Goal: Transaction & Acquisition: Purchase product/service

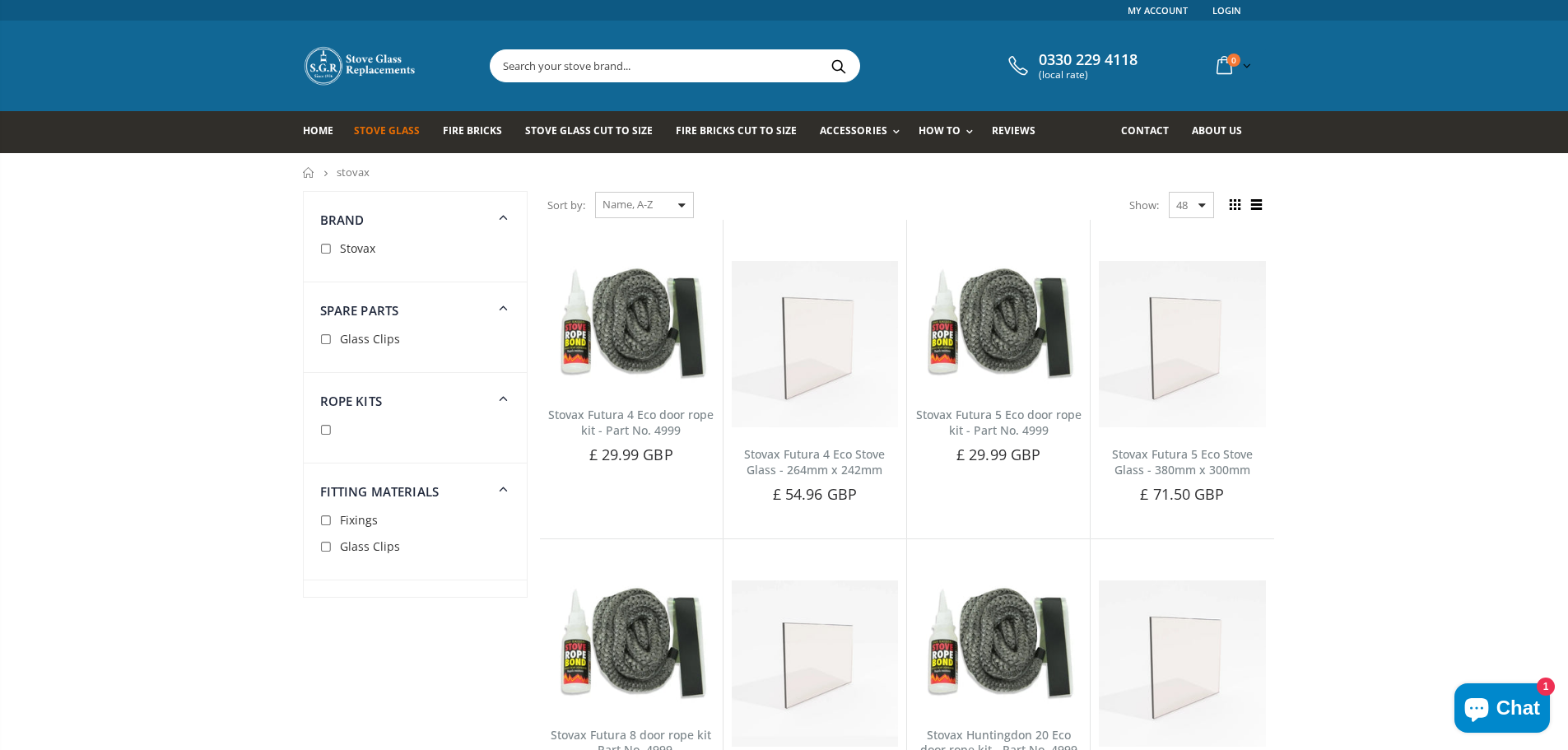
click at [400, 131] on span "Stove Glass" at bounding box center [387, 130] width 66 height 14
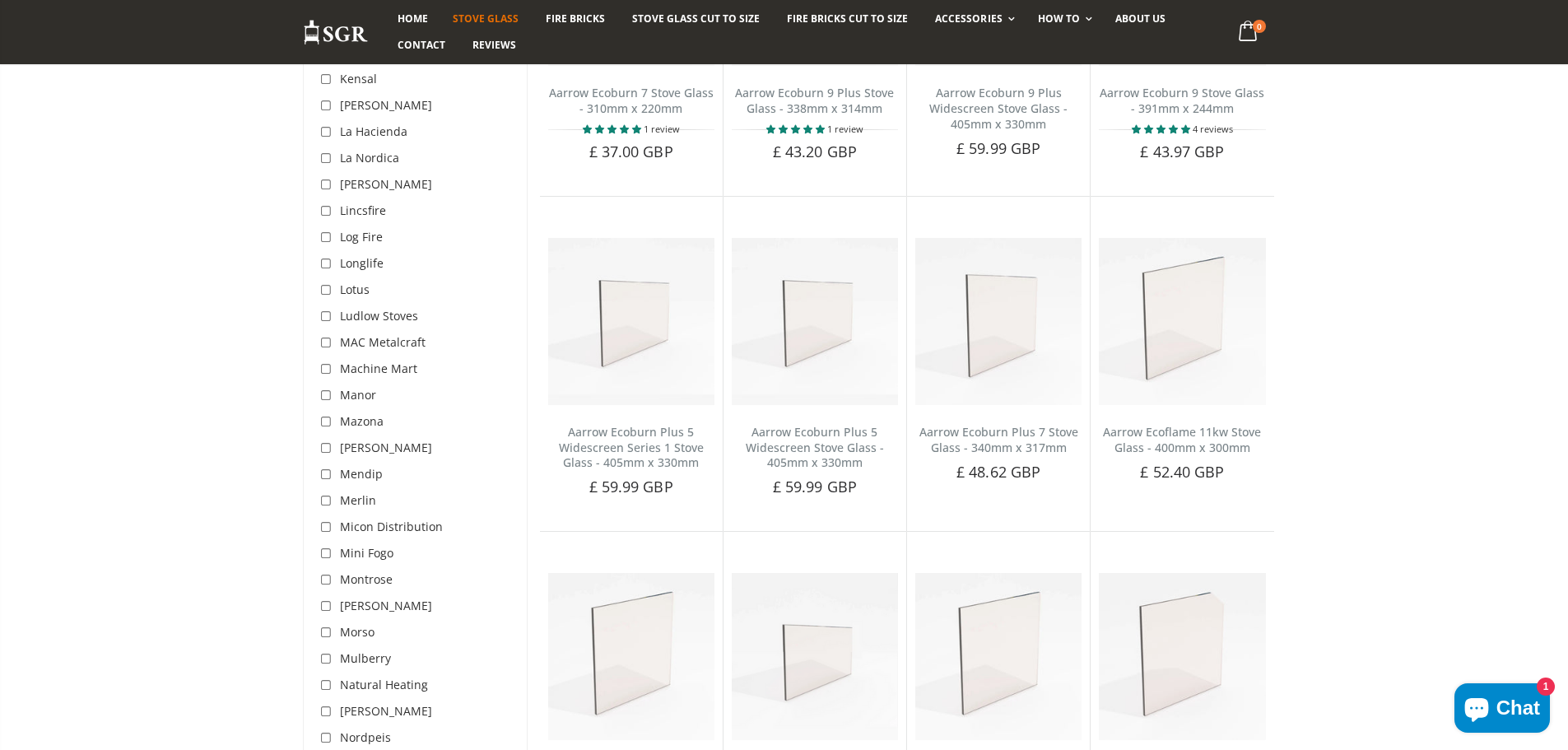
scroll to position [3292, 0]
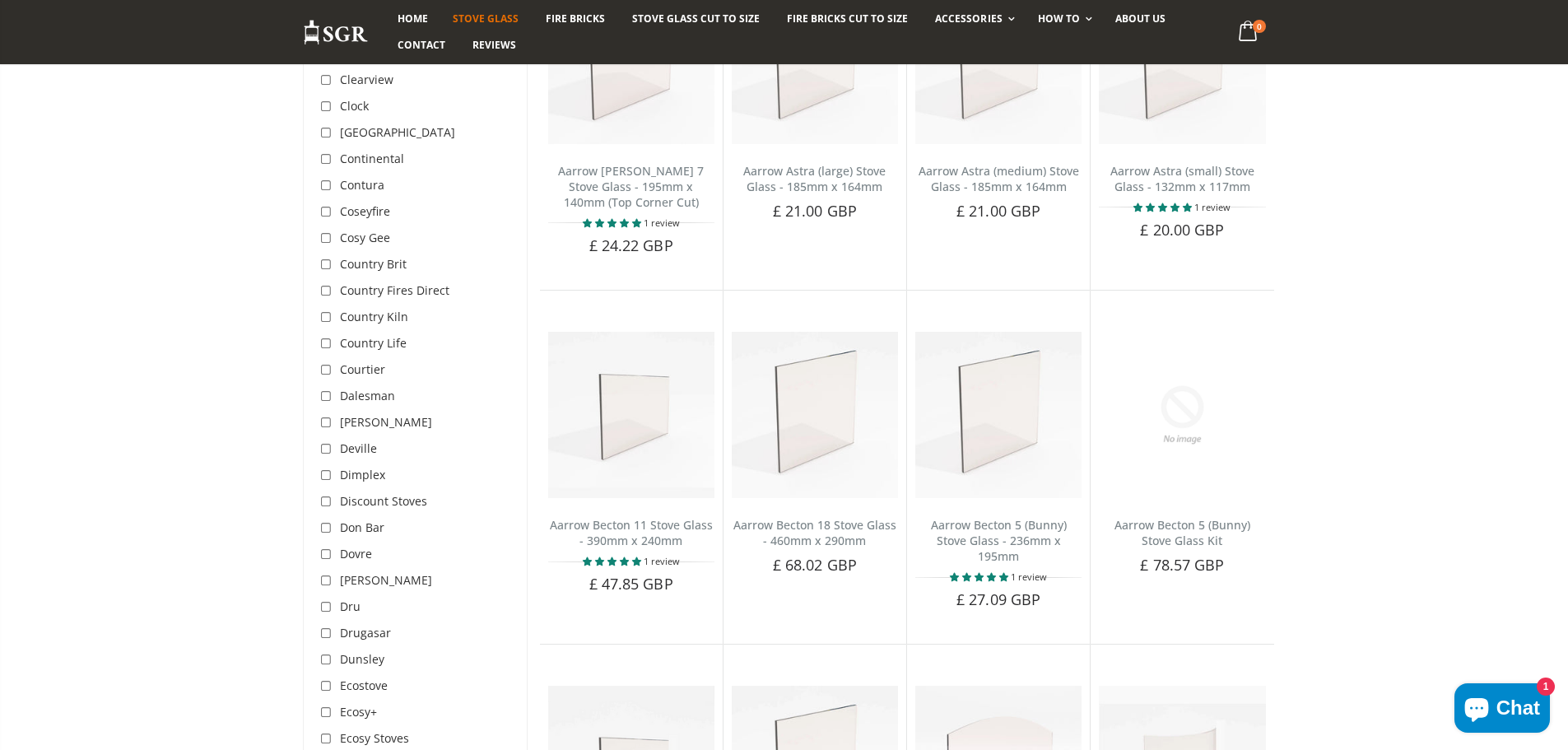
scroll to position [1070, 0]
